Goal: Task Accomplishment & Management: Complete application form

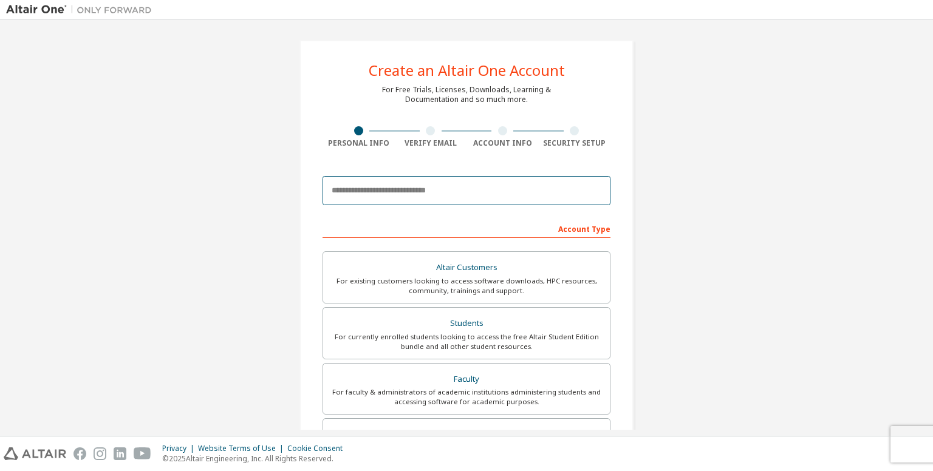
click at [471, 188] on input "email" at bounding box center [466, 190] width 288 height 29
type input "**********"
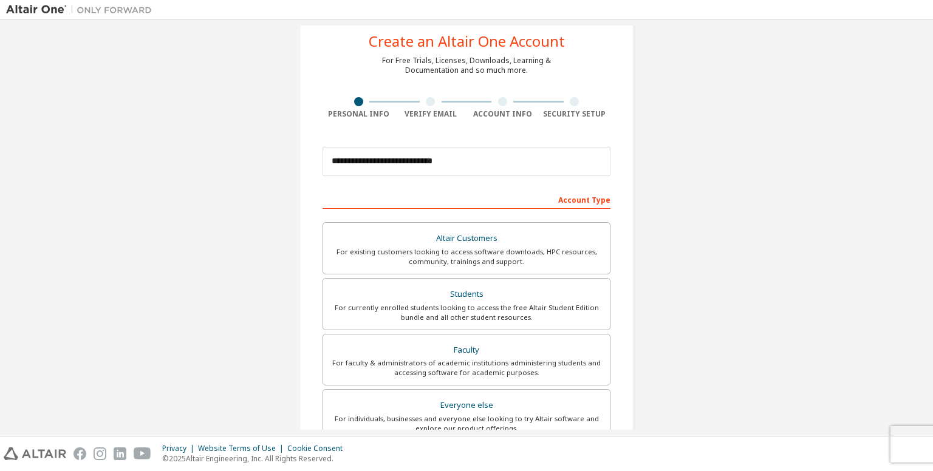
scroll to position [27, 0]
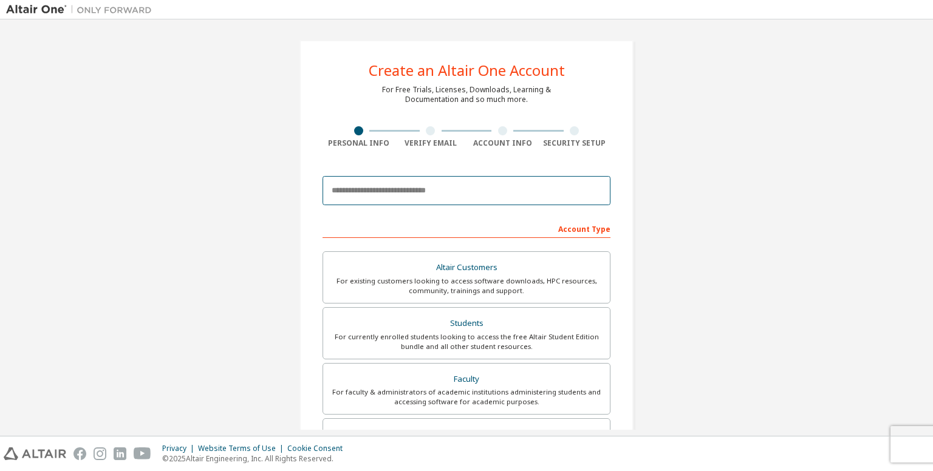
click at [401, 185] on input "email" at bounding box center [466, 190] width 288 height 29
click at [393, 196] on input "email" at bounding box center [466, 190] width 288 height 29
type input "**********"
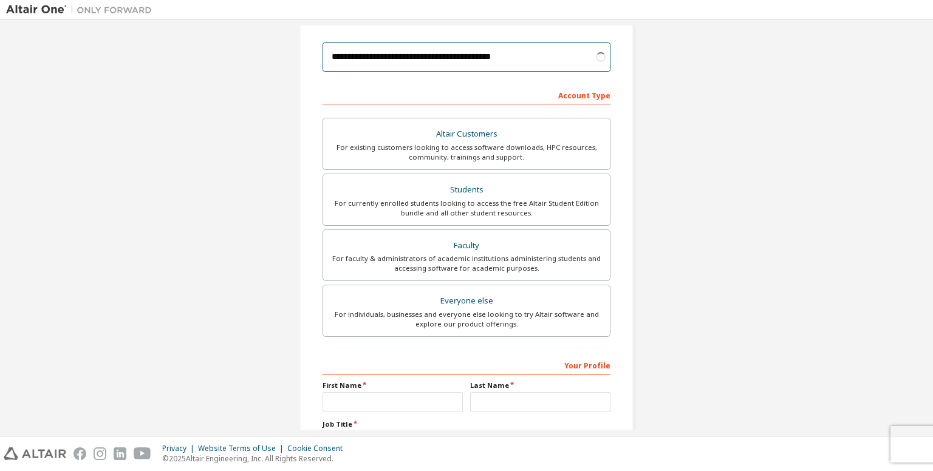
scroll to position [131, 0]
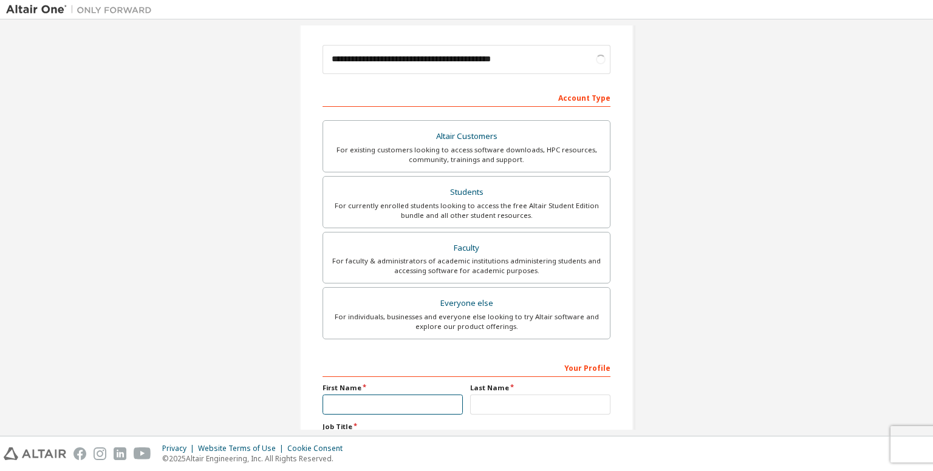
click at [390, 398] on input "text" at bounding box center [392, 405] width 140 height 20
type input "********"
click at [493, 404] on input "text" at bounding box center [540, 405] width 140 height 20
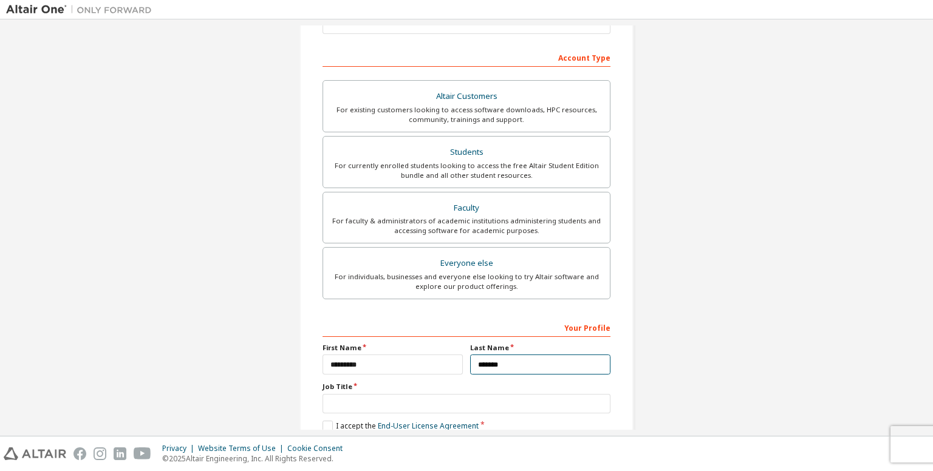
scroll to position [171, 0]
type input "*******"
click at [455, 402] on input "text" at bounding box center [466, 404] width 288 height 20
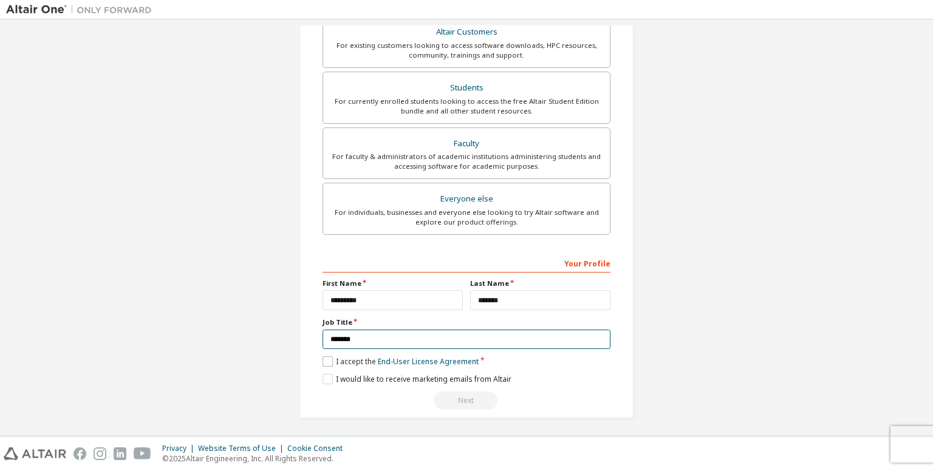
type input "*******"
click at [328, 357] on label "I accept the End-User License Agreement" at bounding box center [400, 361] width 156 height 10
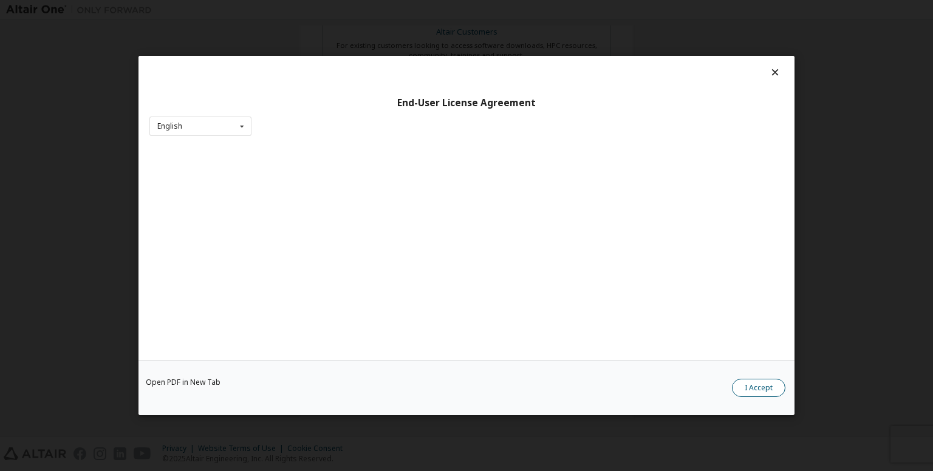
click at [747, 387] on button "I Accept" at bounding box center [758, 388] width 53 height 18
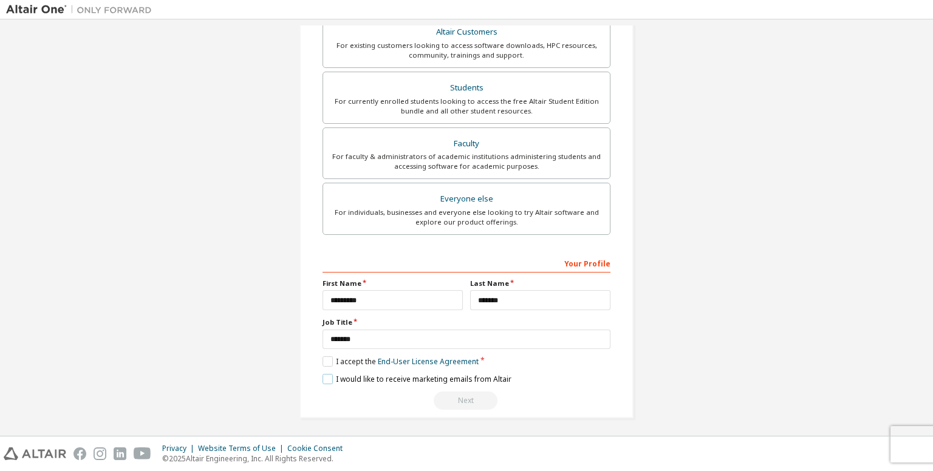
click at [324, 374] on label "I would like to receive marketing emails from Altair" at bounding box center [416, 379] width 189 height 10
click at [342, 364] on label "I accept the End-User License Agreement" at bounding box center [400, 361] width 156 height 10
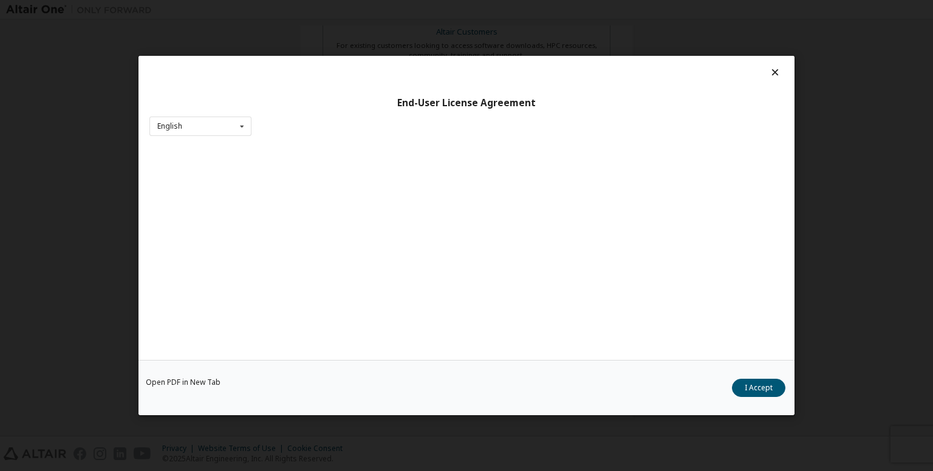
click at [771, 74] on icon at bounding box center [775, 72] width 13 height 11
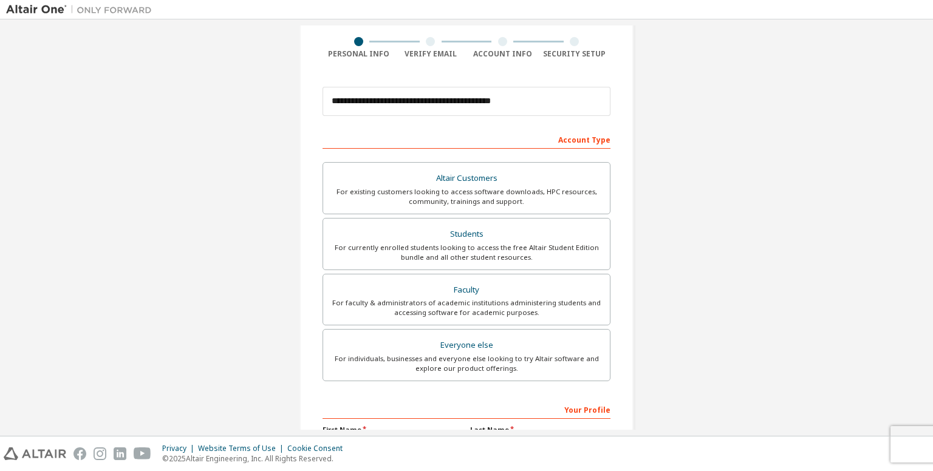
scroll to position [90, 0]
click at [542, 242] on div "For currently enrolled students looking to access the free Altair Student Editi…" at bounding box center [466, 251] width 272 height 19
click at [551, 309] on div "For faculty & administrators of academic institutions administering students an…" at bounding box center [466, 307] width 272 height 19
click at [530, 229] on div "Students" at bounding box center [466, 233] width 272 height 17
click at [570, 287] on div "Faculty" at bounding box center [466, 289] width 272 height 17
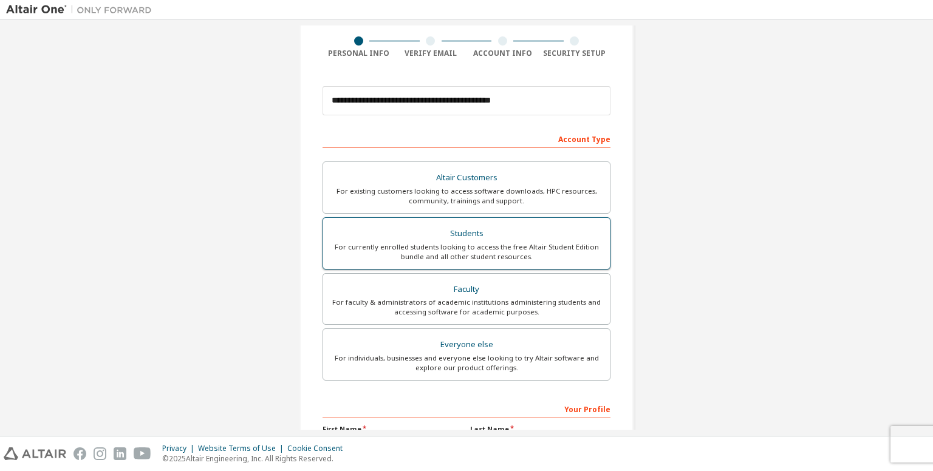
click at [576, 236] on div "Students" at bounding box center [466, 233] width 272 height 17
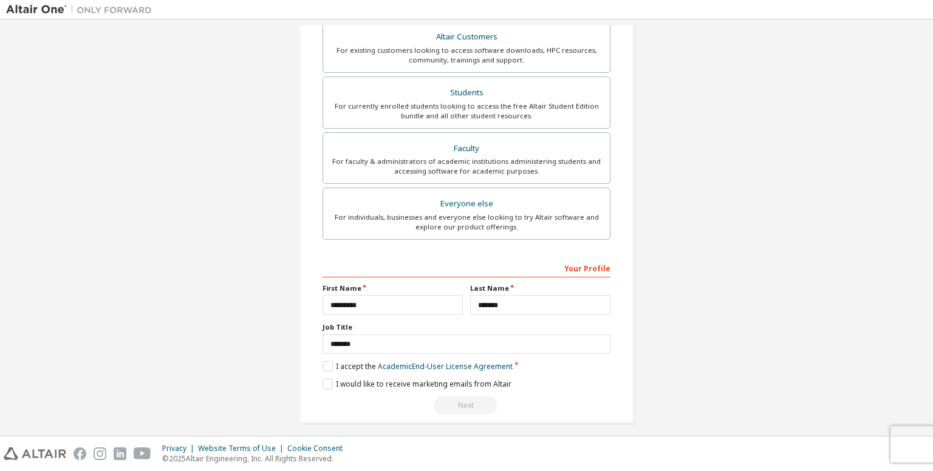
scroll to position [231, 0]
click at [326, 364] on label "I accept the Academic End-User License Agreement" at bounding box center [417, 366] width 190 height 10
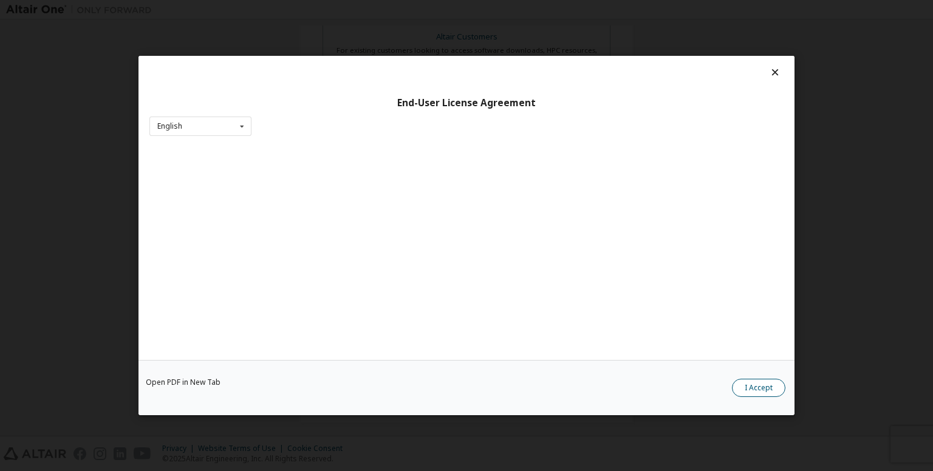
click at [760, 389] on button "I Accept" at bounding box center [758, 388] width 53 height 18
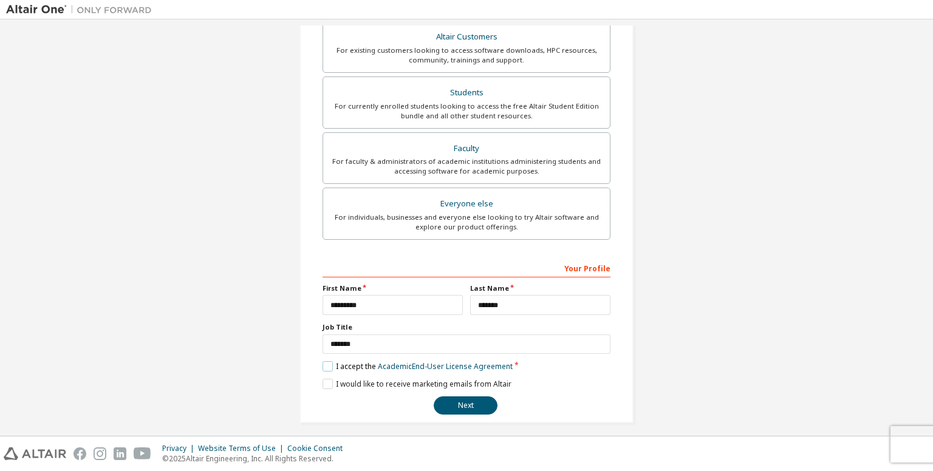
click at [343, 361] on label "I accept the Academic End-User License Agreement" at bounding box center [417, 366] width 190 height 10
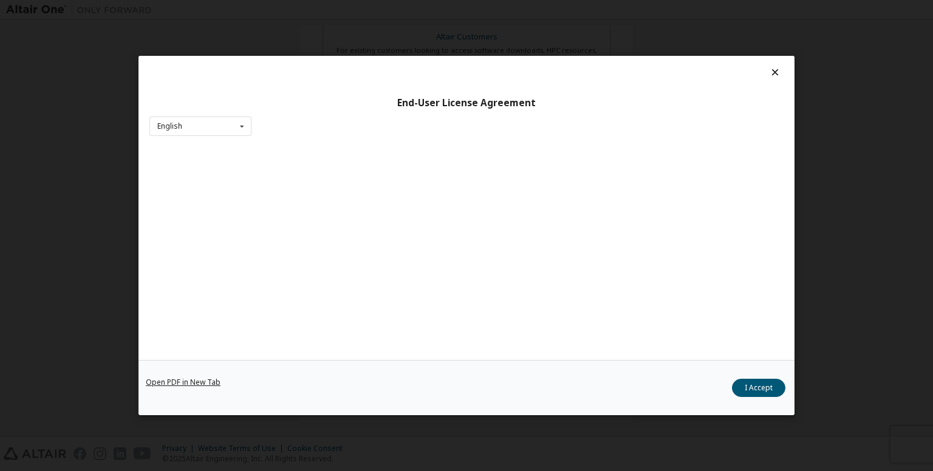
click at [202, 380] on link "Open PDF in New Tab" at bounding box center [183, 382] width 75 height 7
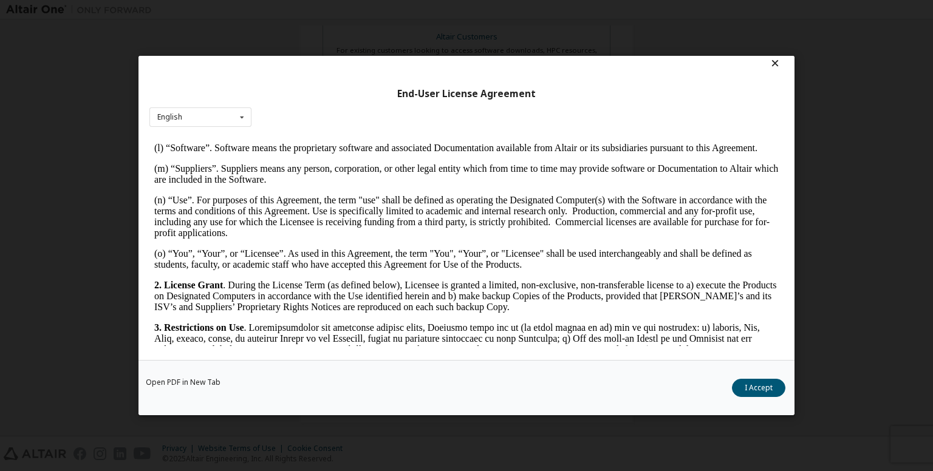
scroll to position [604, 0]
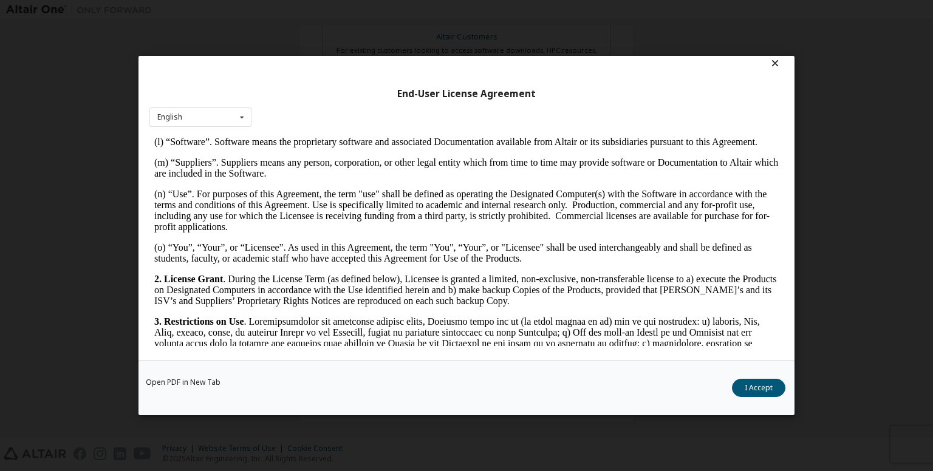
click at [769, 59] on icon at bounding box center [775, 63] width 13 height 11
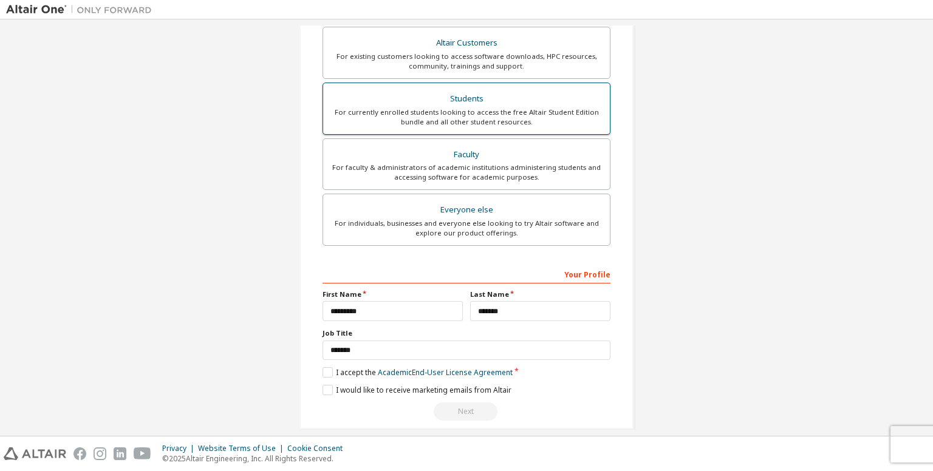
scroll to position [227, 0]
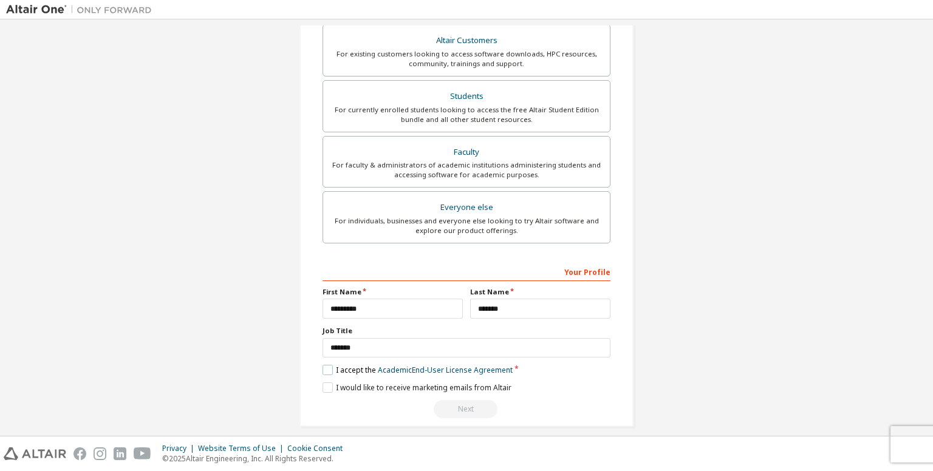
click at [329, 365] on label "I accept the Academic End-User License Agreement" at bounding box center [417, 370] width 190 height 10
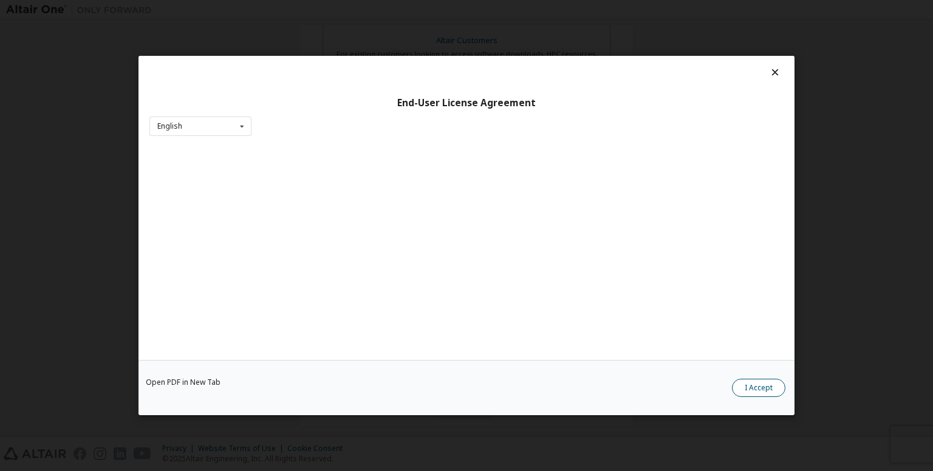
click at [748, 387] on button "I Accept" at bounding box center [758, 388] width 53 height 18
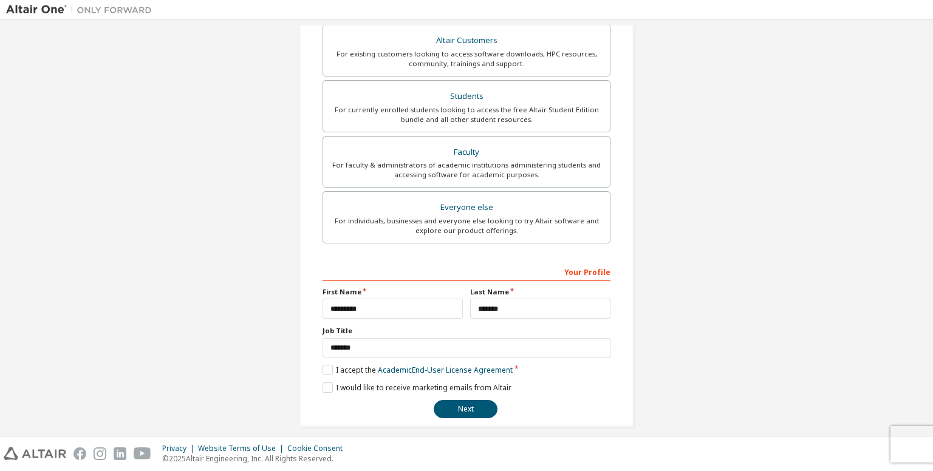
scroll to position [236, 0]
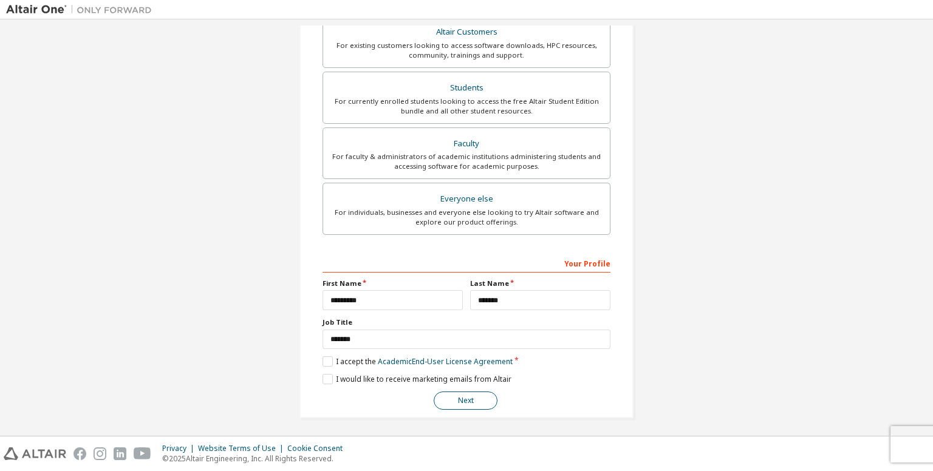
click at [459, 401] on button "Next" at bounding box center [466, 401] width 64 height 18
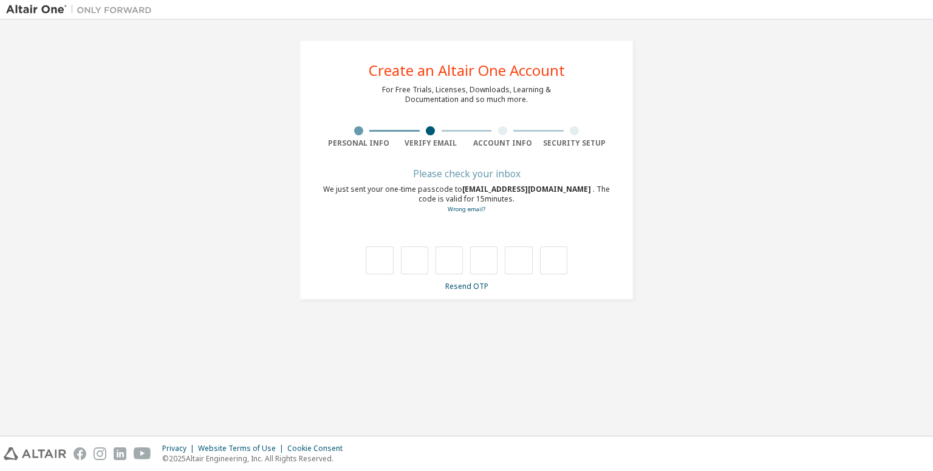
scroll to position [0, 0]
type input "*"
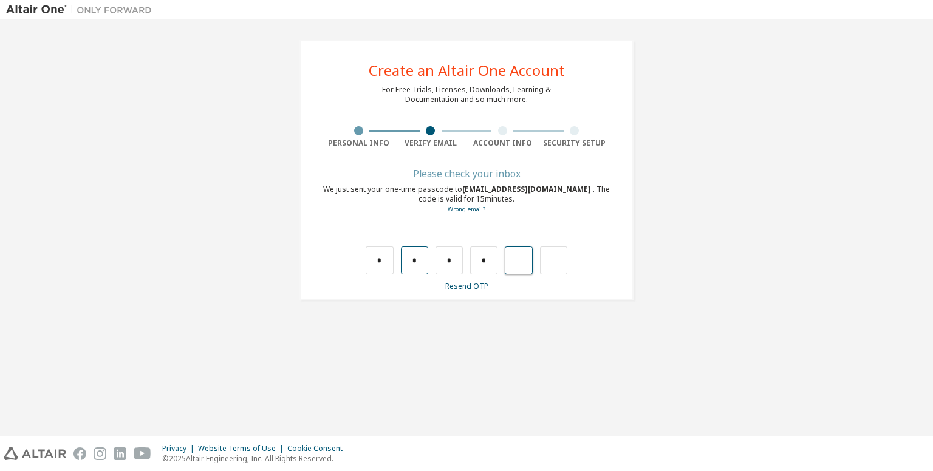
type input "*"
